Goal: Transaction & Acquisition: Purchase product/service

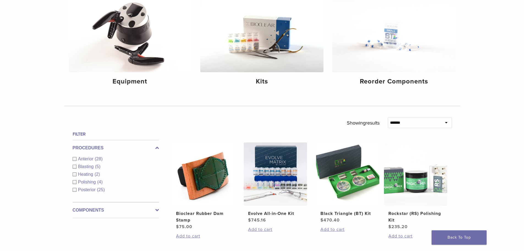
scroll to position [110, 0]
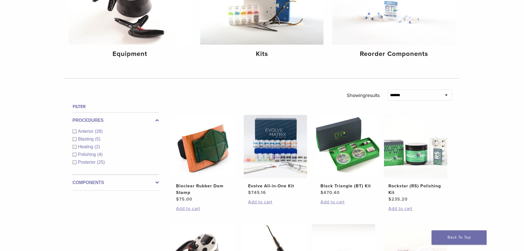
click at [154, 182] on label "Components" at bounding box center [116, 182] width 86 height 7
click at [90, 177] on span "Other Components" at bounding box center [97, 177] width 38 height 5
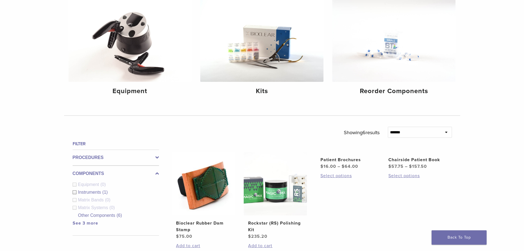
scroll to position [82, 0]
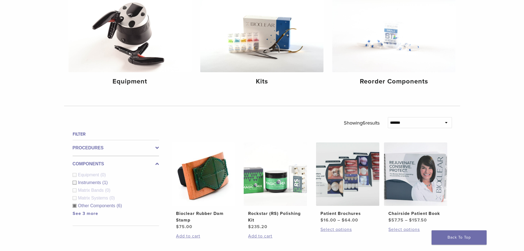
click at [76, 206] on div "Other Components (6)" at bounding box center [116, 205] width 86 height 7
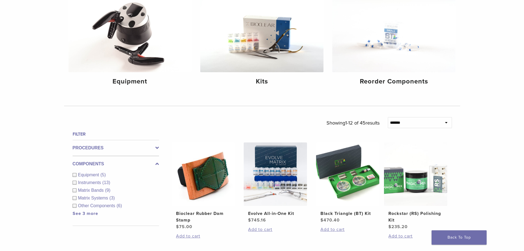
click at [87, 213] on link "See 3 more" at bounding box center [86, 212] width 26 height 5
click at [86, 135] on h4 "Filter" at bounding box center [116, 134] width 86 height 7
click at [81, 132] on h4 "Filter" at bounding box center [116, 134] width 86 height 7
click at [87, 174] on span "Equipment" at bounding box center [89, 174] width 23 height 5
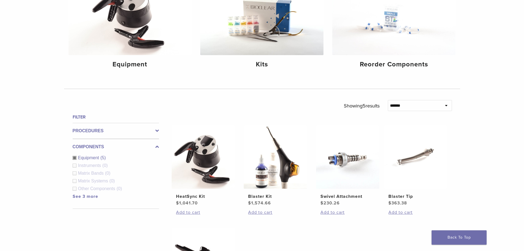
scroll to position [110, 0]
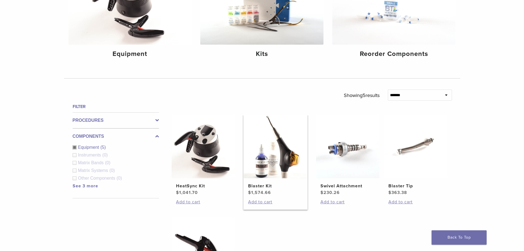
click at [267, 162] on img at bounding box center [275, 146] width 63 height 63
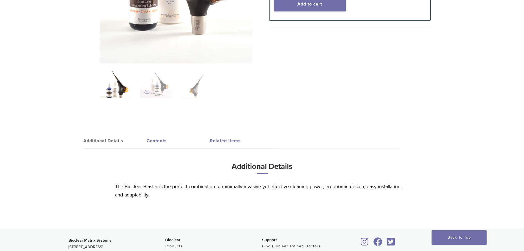
scroll to position [192, 0]
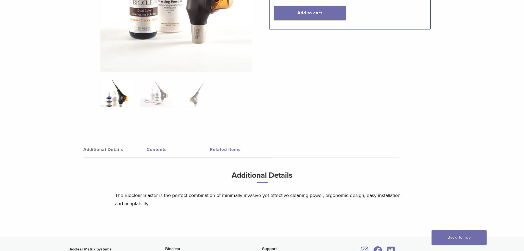
click at [222, 149] on link "Related Items" at bounding box center [241, 149] width 63 height 15
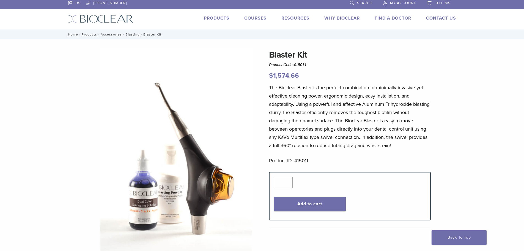
scroll to position [0, 0]
